Goal: Task Accomplishment & Management: Manage account settings

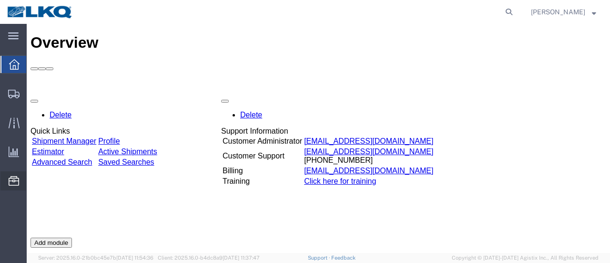
click at [0, 0] on span "Location Appointment" at bounding box center [0, 0] width 0 height 0
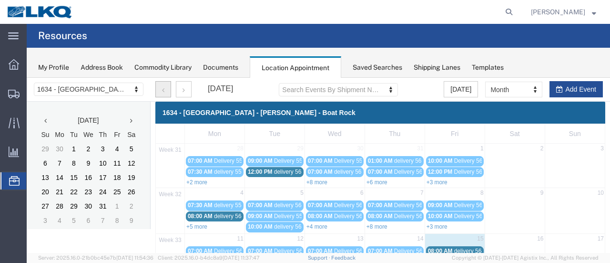
click at [164, 91] on icon "button" at bounding box center [163, 90] width 2 height 7
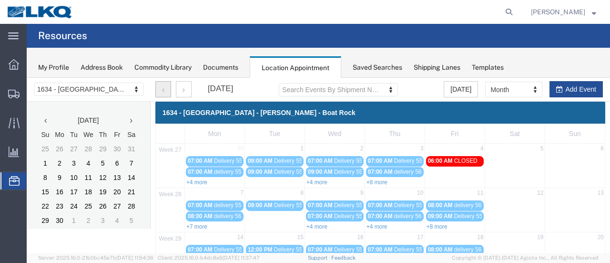
click at [164, 91] on icon "button" at bounding box center [163, 90] width 2 height 7
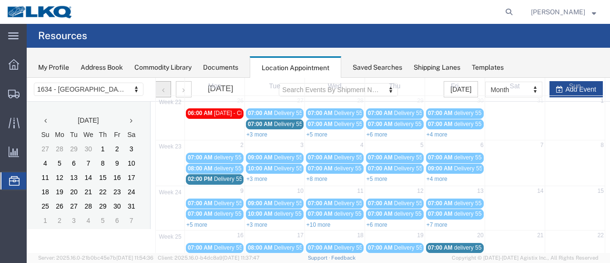
scroll to position [95, 0]
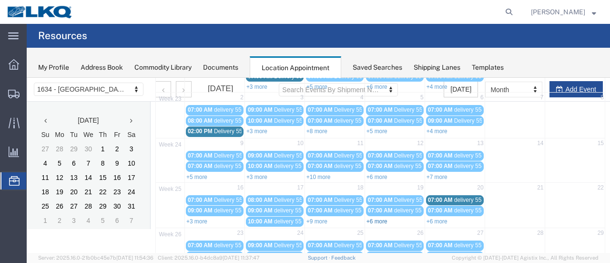
click at [371, 218] on link "+6 more" at bounding box center [377, 221] width 21 height 7
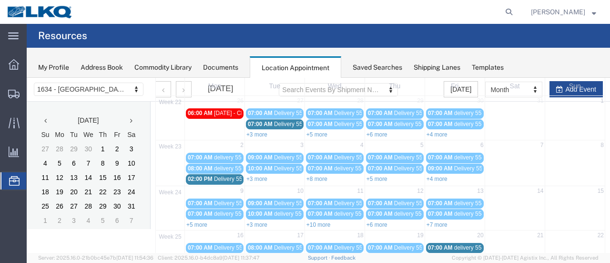
scroll to position [0, 0]
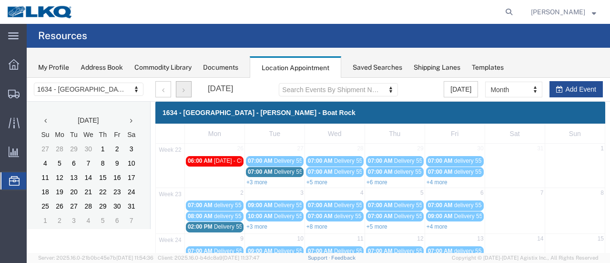
click at [183, 90] on icon "button" at bounding box center [184, 90] width 2 height 7
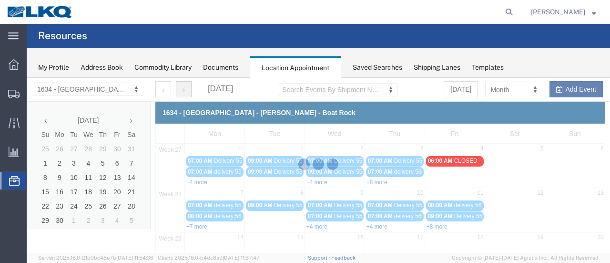
click at [182, 90] on div at bounding box center [318, 165] width 583 height 175
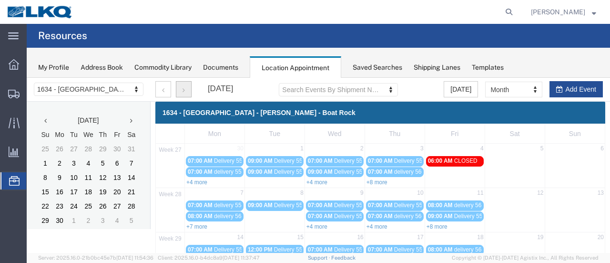
click at [183, 90] on icon "button" at bounding box center [184, 90] width 2 height 7
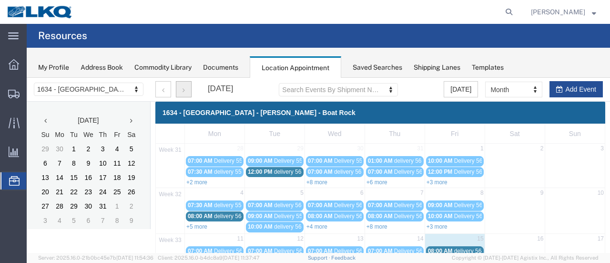
scroll to position [143, 0]
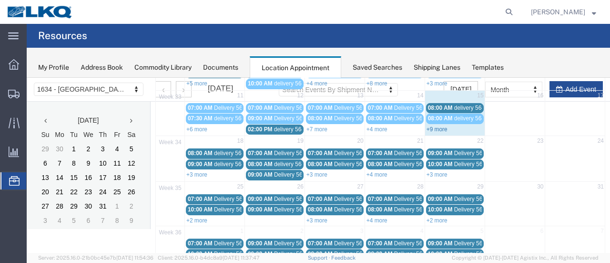
click at [430, 126] on link "+9 more" at bounding box center [437, 129] width 21 height 7
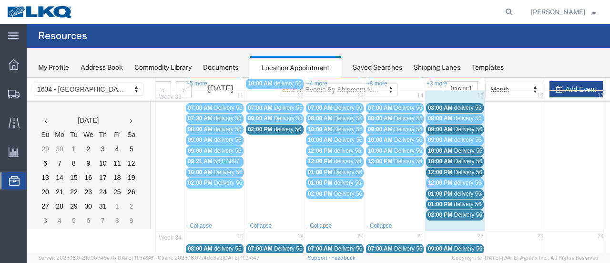
click at [457, 211] on span "Delivery 56163979" at bounding box center [477, 214] width 47 height 7
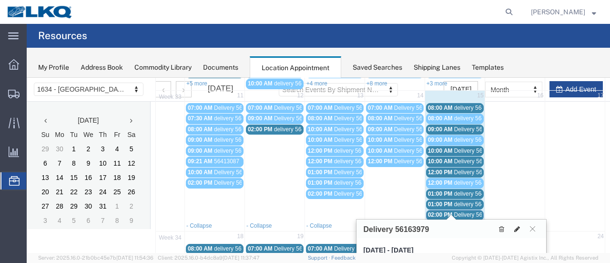
click at [517, 225] on icon at bounding box center [517, 228] width 6 height 7
select select "1"
select select
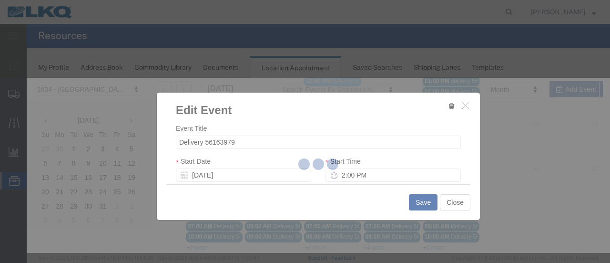
scroll to position [256, 0]
select select
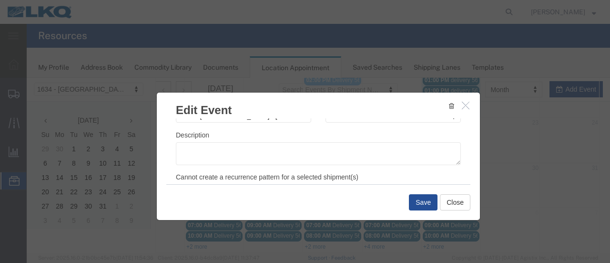
scroll to position [143, 0]
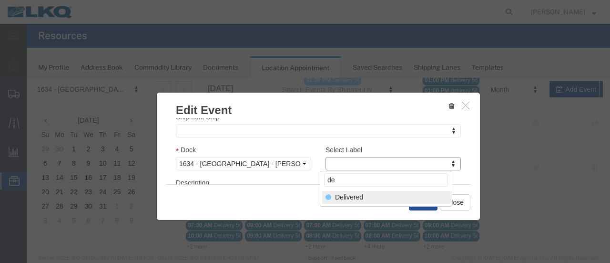
type input "de"
drag, startPoint x: 352, startPoint y: 198, endPoint x: 363, endPoint y: 197, distance: 11.0
select select "40"
click at [419, 200] on button "Save" at bounding box center [423, 202] width 29 height 16
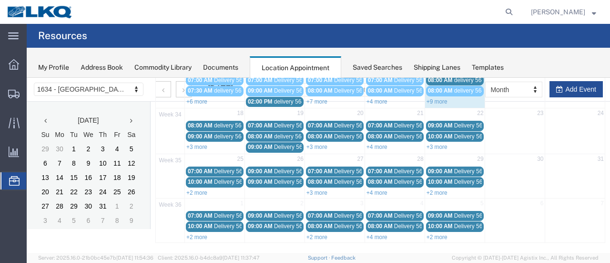
scroll to position [61, 0]
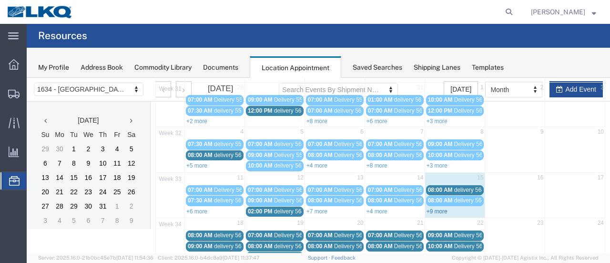
click at [430, 208] on link "+9 more" at bounding box center [437, 211] width 21 height 7
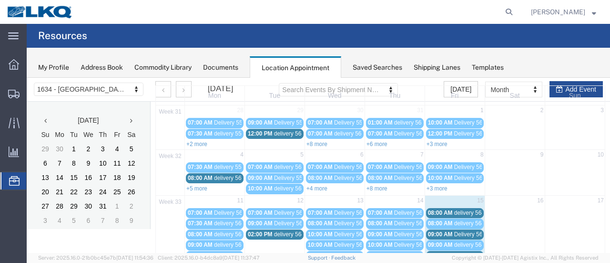
scroll to position [13, 0]
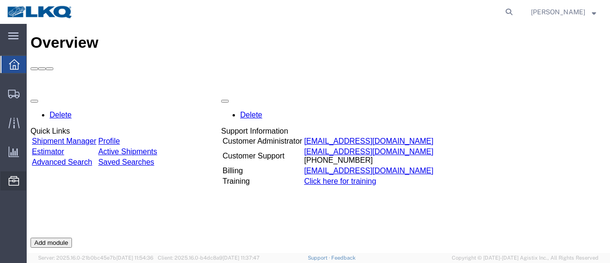
click at [0, 0] on span "Location Appointment" at bounding box center [0, 0] width 0 height 0
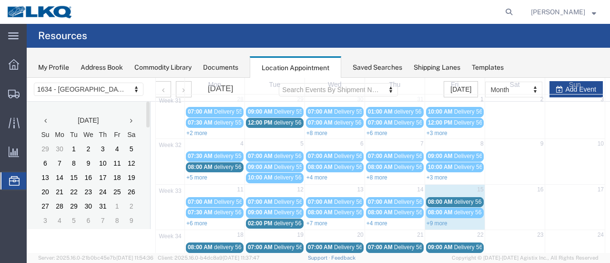
scroll to position [95, 0]
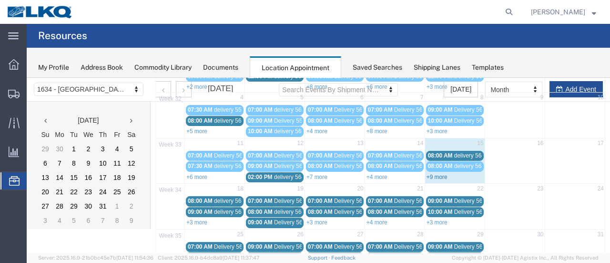
click at [427, 174] on link "+9 more" at bounding box center [437, 177] width 21 height 7
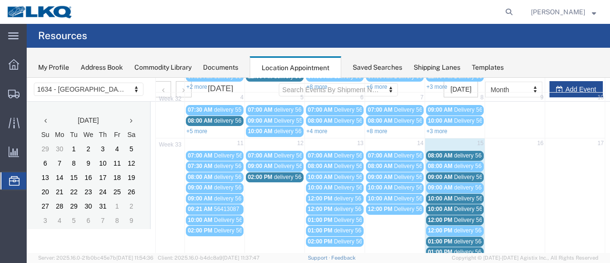
click at [446, 238] on span "01:00 PM" at bounding box center [440, 241] width 25 height 7
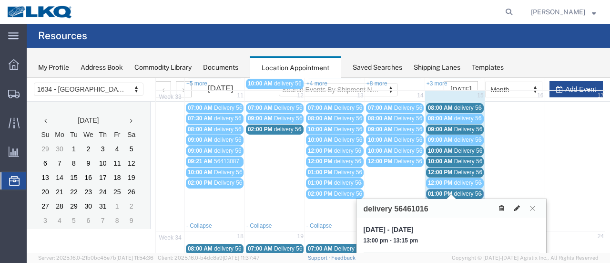
click at [517, 205] on icon at bounding box center [517, 208] width 6 height 7
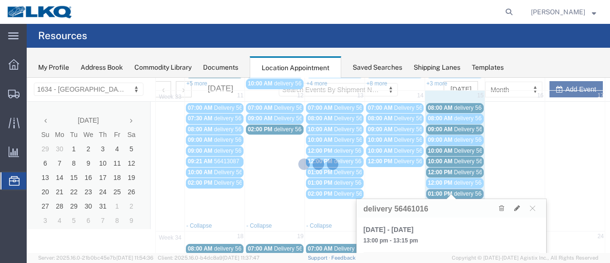
select select "1"
select select
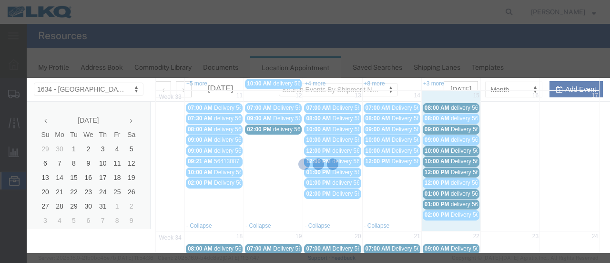
select select
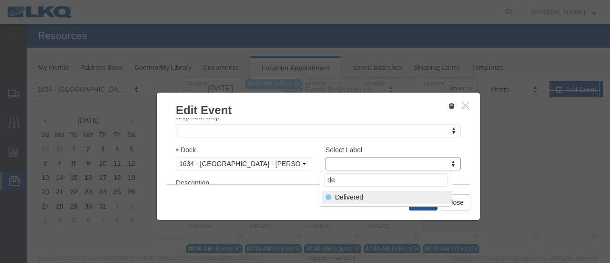
type input "de"
select select "40"
click at [425, 202] on button "Save" at bounding box center [423, 202] width 29 height 16
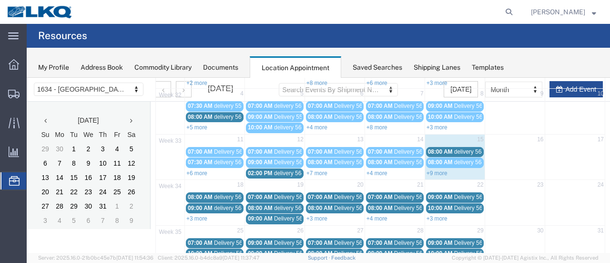
scroll to position [109, 0]
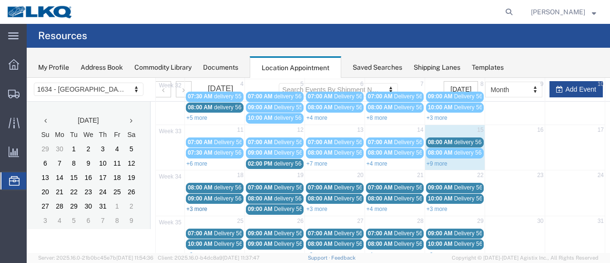
click at [195, 205] on link "+3 more" at bounding box center [196, 208] width 21 height 7
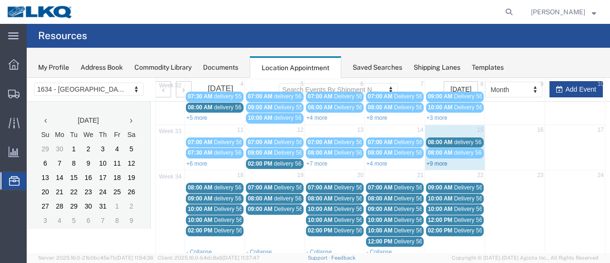
click at [429, 160] on link "+9 more" at bounding box center [437, 163] width 21 height 7
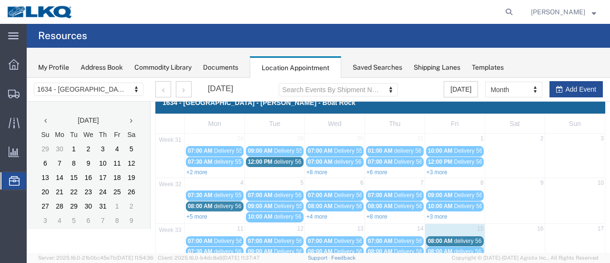
scroll to position [0, 0]
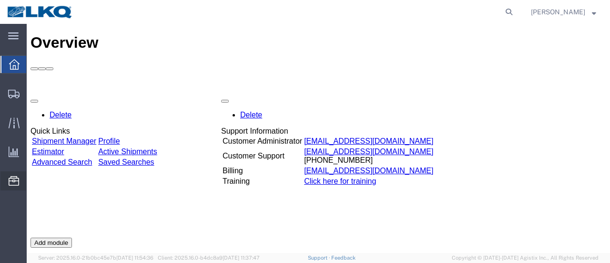
click at [0, 0] on span "Location Appointment" at bounding box center [0, 0] width 0 height 0
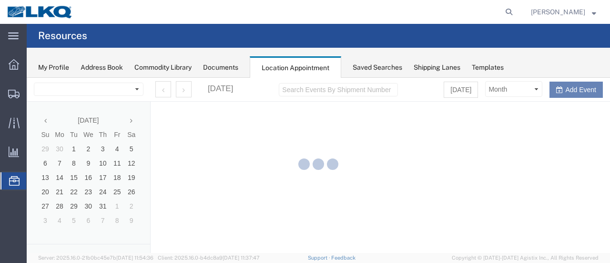
select select "28712"
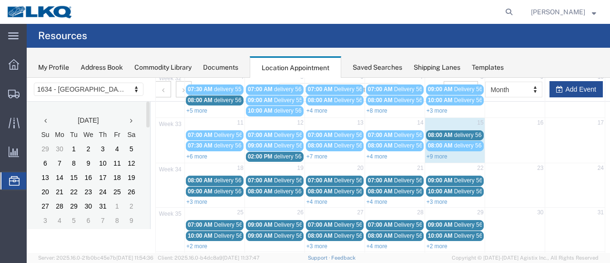
scroll to position [143, 0]
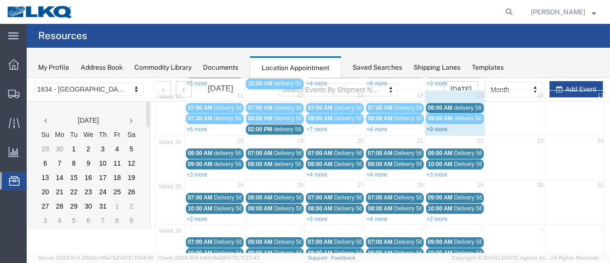
click at [432, 126] on link "+9 more" at bounding box center [437, 129] width 21 height 7
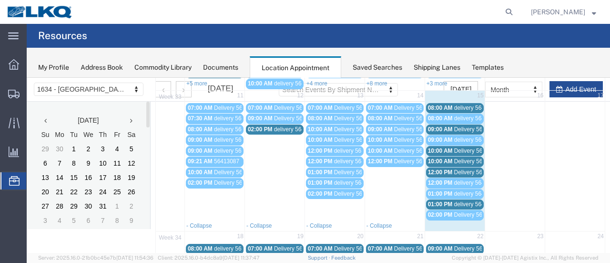
click at [454, 190] on span "delivery 56461016" at bounding box center [477, 193] width 46 height 7
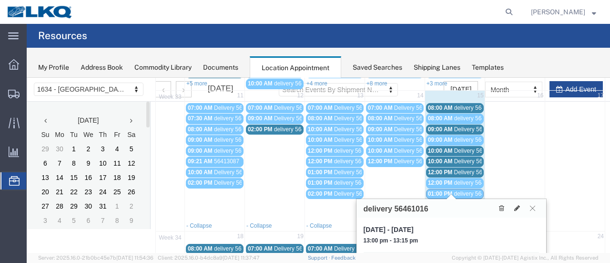
click at [533, 205] on icon at bounding box center [532, 208] width 5 height 6
